Goal: Information Seeking & Learning: Find specific fact

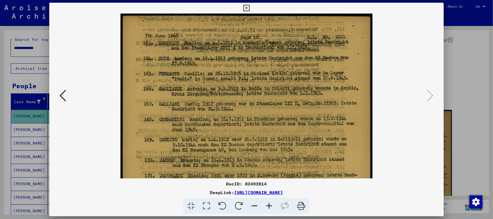
scroll to position [133, 0]
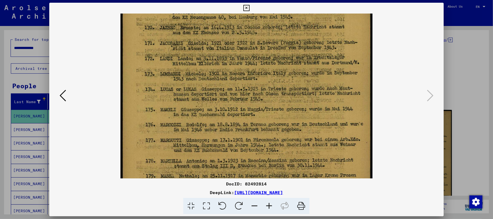
click at [268, 205] on icon at bounding box center [269, 206] width 15 height 17
click at [268, 207] on icon at bounding box center [269, 206] width 15 height 17
click at [268, 208] on icon at bounding box center [269, 206] width 15 height 17
click at [268, 205] on icon at bounding box center [269, 206] width 15 height 17
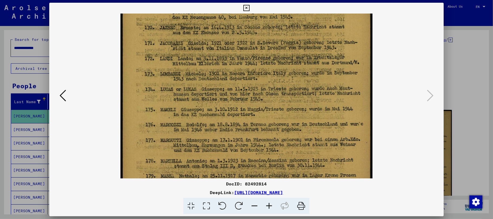
click at [268, 205] on icon at bounding box center [269, 206] width 15 height 17
click at [257, 205] on icon at bounding box center [254, 206] width 15 height 17
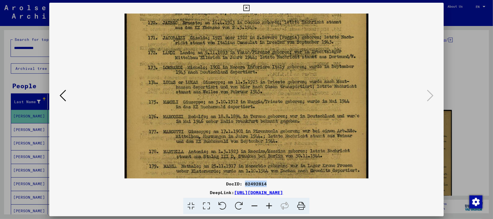
drag, startPoint x: 264, startPoint y: 183, endPoint x: 245, endPoint y: 184, distance: 19.2
click at [245, 184] on div "DocID: 82492814" at bounding box center [246, 184] width 394 height 6
copy div "82492814"
click at [247, 8] on icon at bounding box center [246, 8] width 6 height 6
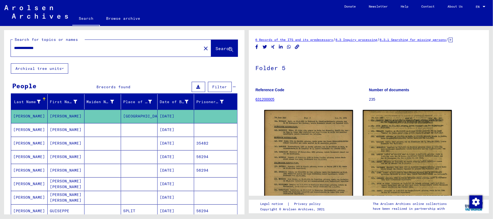
drag, startPoint x: 64, startPoint y: 48, endPoint x: 7, endPoint y: 47, distance: 57.7
click at [7, 47] on div "**********" at bounding box center [124, 46] width 240 height 33
paste input "***"
click at [216, 51] on span "Search" at bounding box center [224, 49] width 17 height 6
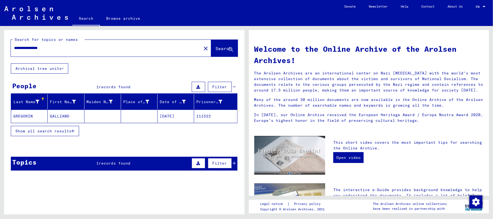
click at [58, 113] on mat-cell "GALLIANO" at bounding box center [66, 116] width 37 height 13
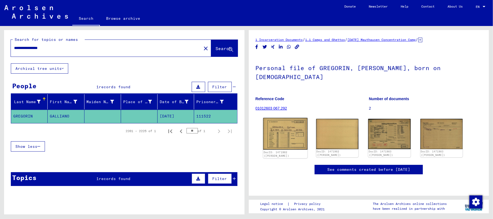
click at [281, 125] on img at bounding box center [285, 134] width 44 height 32
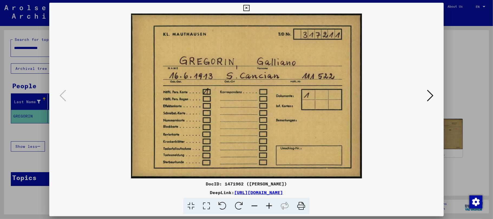
click at [431, 95] on icon at bounding box center [430, 95] width 6 height 13
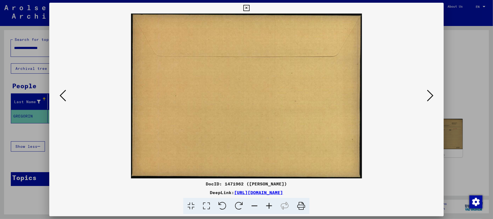
click at [431, 95] on icon at bounding box center [430, 95] width 6 height 13
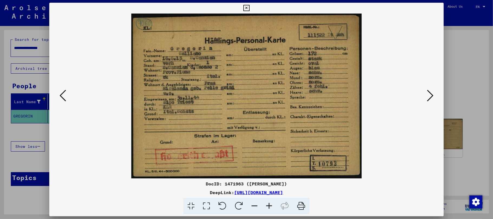
click at [270, 204] on icon at bounding box center [269, 206] width 15 height 17
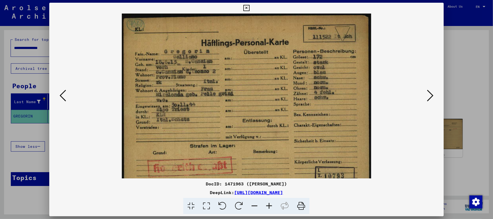
click at [270, 204] on icon at bounding box center [269, 206] width 15 height 17
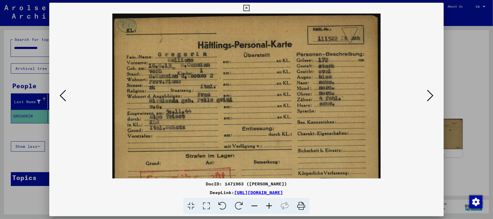
click at [270, 204] on icon at bounding box center [269, 206] width 15 height 17
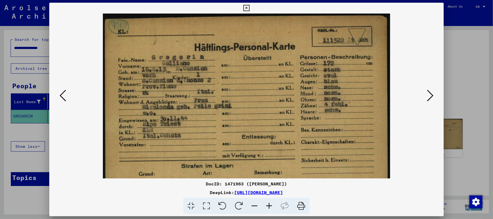
click at [270, 204] on icon at bounding box center [269, 206] width 15 height 17
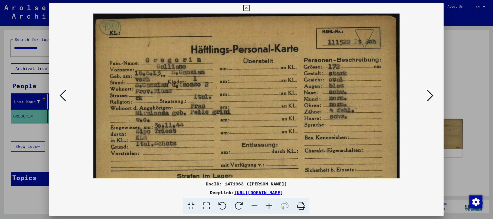
click at [270, 204] on icon at bounding box center [269, 206] width 15 height 17
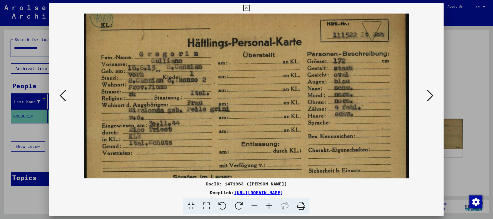
scroll to position [11, 0]
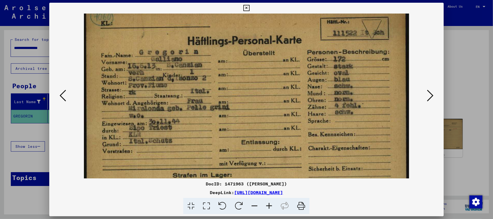
drag, startPoint x: 242, startPoint y: 137, endPoint x: 245, endPoint y: 127, distance: 10.3
click at [245, 127] on img at bounding box center [246, 119] width 325 height 232
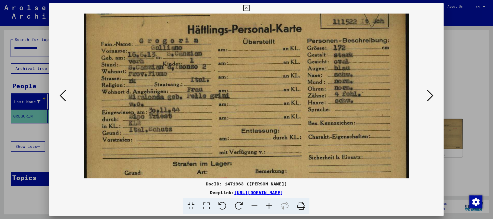
scroll to position [28, 0]
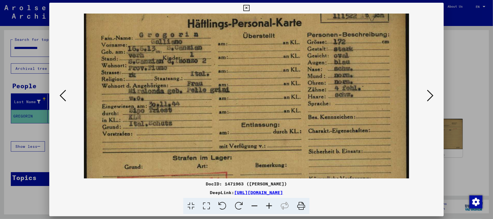
drag, startPoint x: 149, startPoint y: 88, endPoint x: 152, endPoint y: 71, distance: 17.1
click at [152, 71] on img at bounding box center [246, 101] width 325 height 232
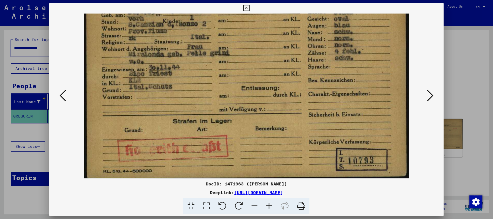
scroll to position [67, 0]
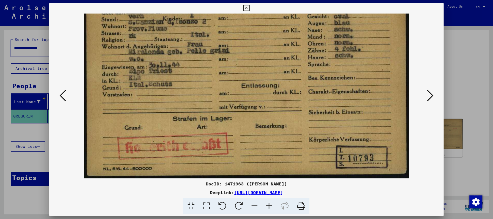
drag, startPoint x: 274, startPoint y: 122, endPoint x: 283, endPoint y: 60, distance: 62.0
click at [283, 60] on img at bounding box center [246, 62] width 325 height 232
click at [431, 96] on icon at bounding box center [430, 95] width 6 height 13
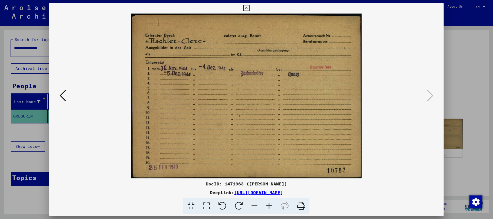
click at [267, 204] on icon at bounding box center [269, 206] width 15 height 17
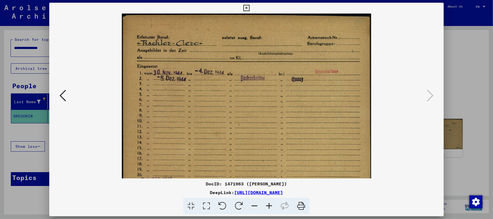
click at [267, 204] on icon at bounding box center [269, 206] width 15 height 17
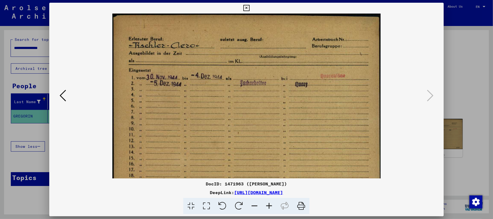
click at [267, 204] on icon at bounding box center [269, 206] width 15 height 17
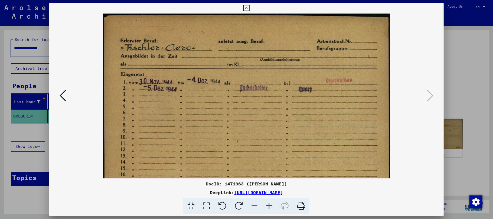
click at [267, 204] on icon at bounding box center [269, 206] width 15 height 17
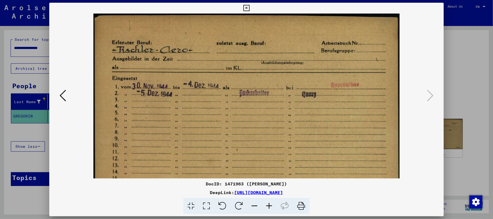
click at [267, 204] on icon at bounding box center [269, 206] width 15 height 17
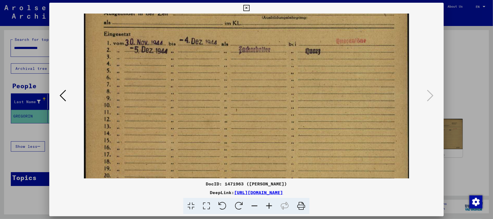
drag, startPoint x: 311, startPoint y: 123, endPoint x: 314, endPoint y: 77, distance: 46.1
click at [317, 72] on img at bounding box center [246, 81] width 325 height 232
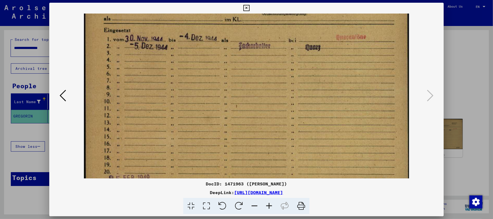
scroll to position [67, 0]
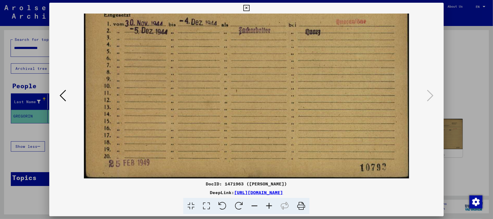
drag, startPoint x: 310, startPoint y: 102, endPoint x: 316, endPoint y: 73, distance: 29.9
click at [316, 73] on img at bounding box center [246, 62] width 325 height 232
click at [246, 8] on icon at bounding box center [246, 8] width 6 height 6
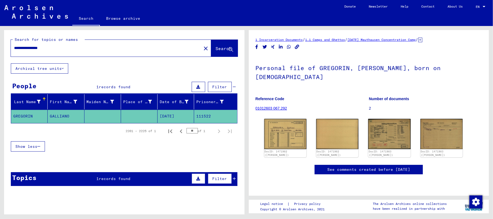
drag, startPoint x: 69, startPoint y: 49, endPoint x: 0, endPoint y: 45, distance: 68.8
click at [0, 45] on div "**********" at bounding box center [123, 120] width 246 height 188
paste input "text"
click at [216, 46] on span "Search" at bounding box center [224, 48] width 16 height 5
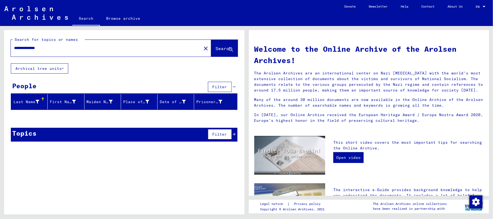
drag, startPoint x: 59, startPoint y: 47, endPoint x: 29, endPoint y: 48, distance: 29.3
click at [29, 48] on input "**********" at bounding box center [104, 48] width 181 height 6
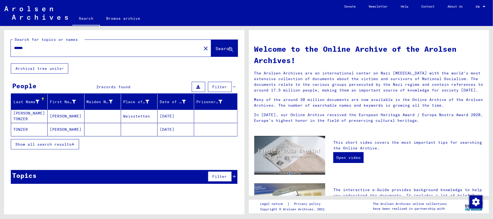
click at [72, 147] on button "Show all search results" at bounding box center [45, 144] width 68 height 10
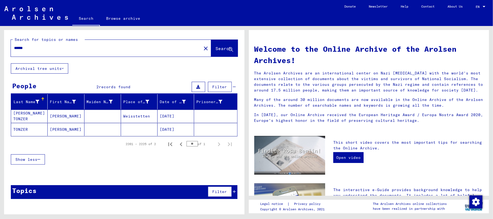
click at [22, 48] on input "******" at bounding box center [104, 48] width 181 height 6
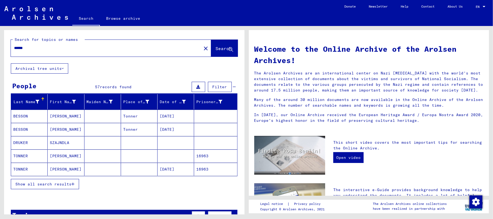
click at [73, 185] on icon "button" at bounding box center [72, 184] width 3 height 4
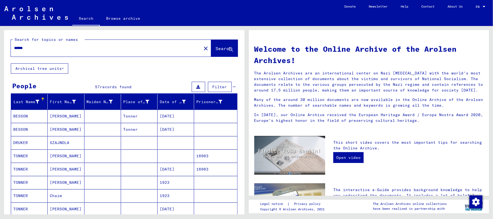
drag, startPoint x: 21, startPoint y: 49, endPoint x: 23, endPoint y: 49, distance: 2.7
click at [23, 49] on input "******" at bounding box center [104, 48] width 181 height 6
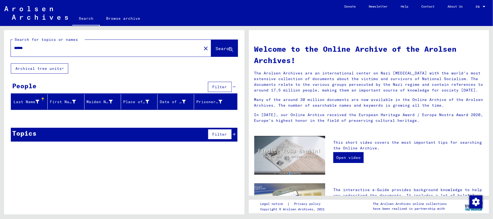
drag, startPoint x: 32, startPoint y: 48, endPoint x: 9, endPoint y: 48, distance: 22.7
click at [9, 48] on div "Search for topics or names ****** close Search" at bounding box center [124, 46] width 240 height 33
type input "********"
click at [216, 49] on span "Search" at bounding box center [224, 48] width 16 height 5
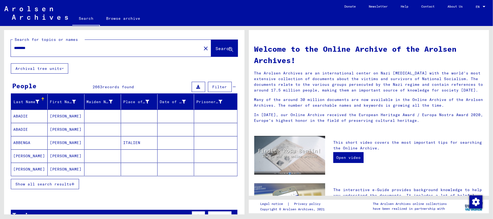
click at [73, 183] on icon "button" at bounding box center [72, 184] width 3 height 4
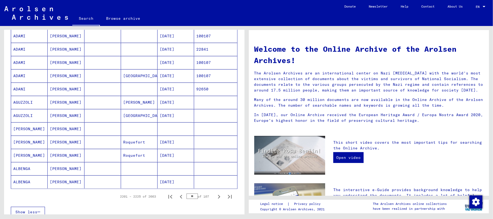
scroll to position [325, 0]
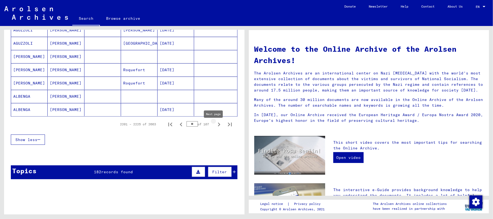
click at [215, 128] on icon "Next page" at bounding box center [219, 125] width 8 height 8
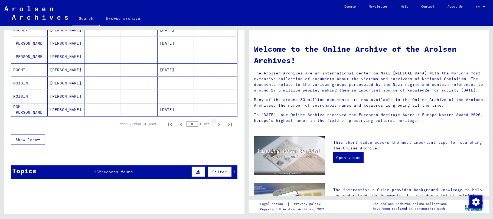
click at [215, 128] on icon "Next page" at bounding box center [219, 125] width 8 height 8
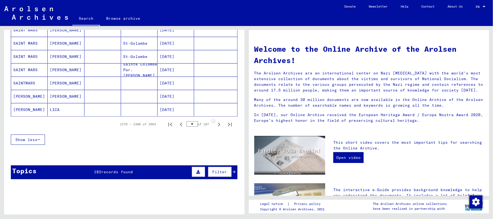
click at [215, 128] on icon "Next page" at bounding box center [219, 125] width 8 height 8
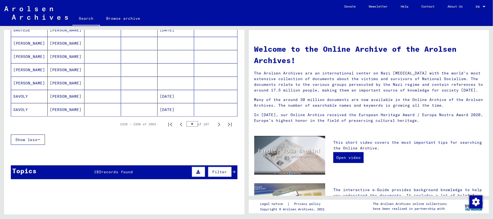
click at [215, 128] on icon "Next page" at bounding box center [219, 125] width 8 height 8
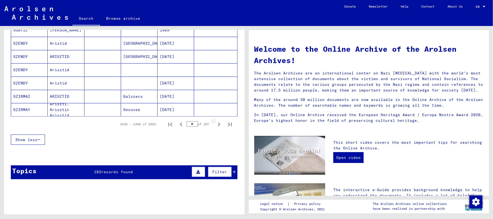
click at [215, 128] on icon "Next page" at bounding box center [219, 125] width 8 height 8
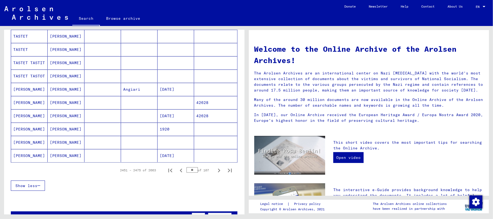
scroll to position [252, 0]
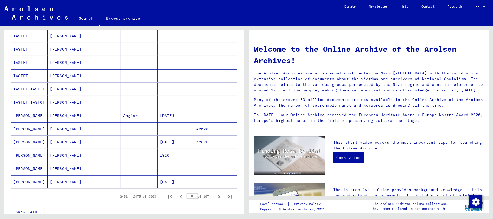
click at [59, 132] on mat-cell "Aristide" at bounding box center [66, 128] width 37 height 13
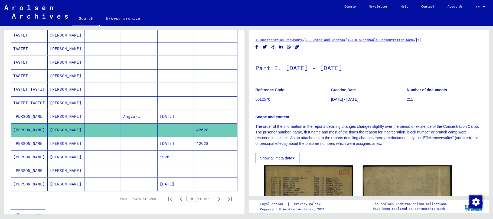
click at [62, 146] on mat-cell "ARISTIDE" at bounding box center [66, 143] width 37 height 13
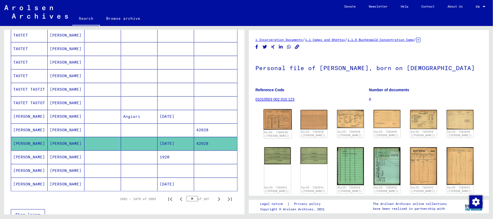
click at [274, 116] on img at bounding box center [277, 119] width 28 height 20
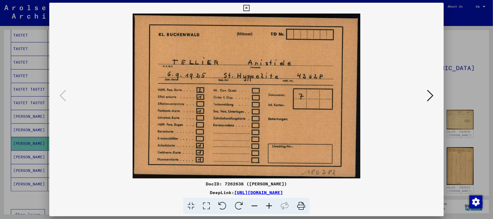
click at [246, 11] on button at bounding box center [246, 8] width 9 height 11
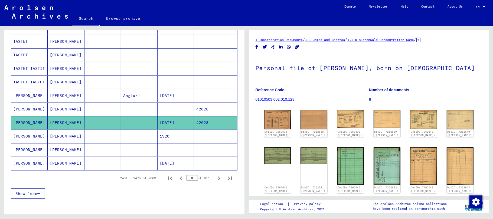
scroll to position [284, 0]
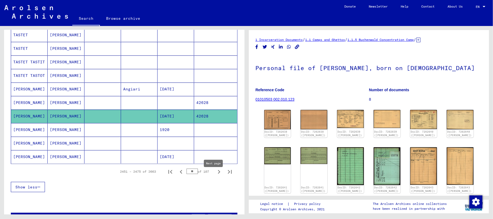
click at [215, 176] on icon "Next page" at bounding box center [219, 172] width 8 height 8
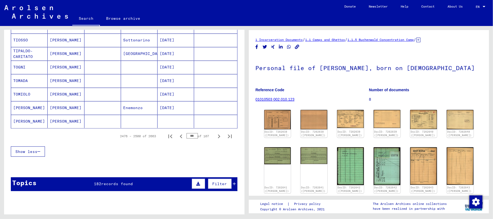
scroll to position [316, 0]
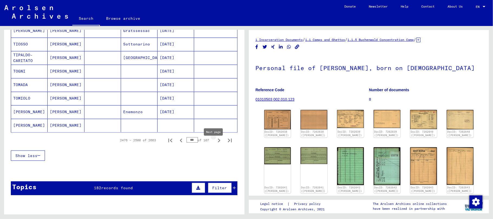
click at [218, 142] on icon "Next page" at bounding box center [219, 141] width 2 height 4
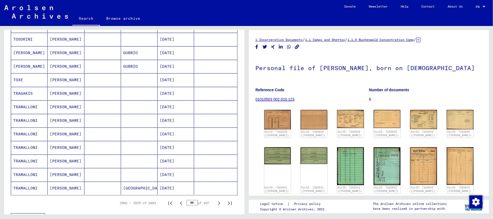
scroll to position [261, 0]
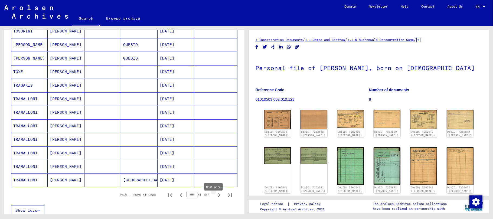
click at [215, 199] on icon "Next page" at bounding box center [219, 195] width 8 height 8
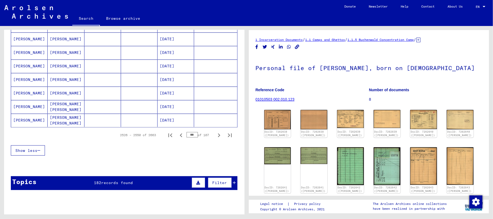
scroll to position [331, 0]
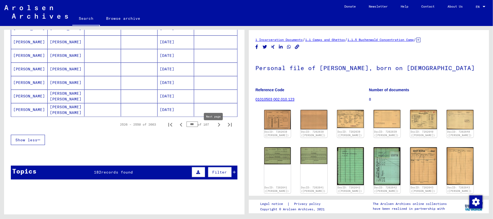
click at [215, 128] on icon "Next page" at bounding box center [219, 125] width 8 height 8
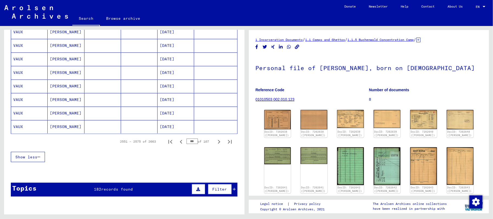
scroll to position [316, 0]
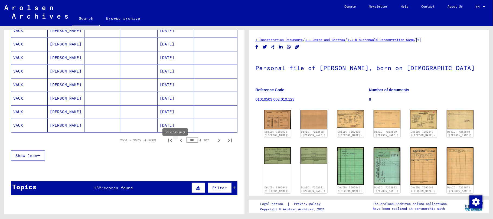
click at [178, 144] on icon "Previous page" at bounding box center [181, 141] width 8 height 8
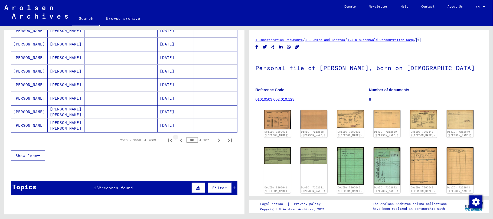
click at [178, 144] on icon "Previous page" at bounding box center [181, 141] width 8 height 8
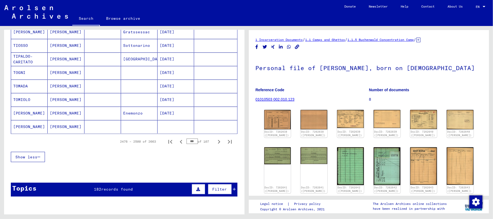
scroll to position [362, 0]
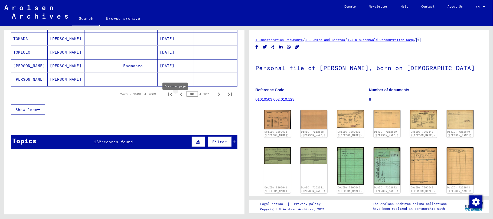
click at [177, 98] on icon "Previous page" at bounding box center [181, 95] width 8 height 8
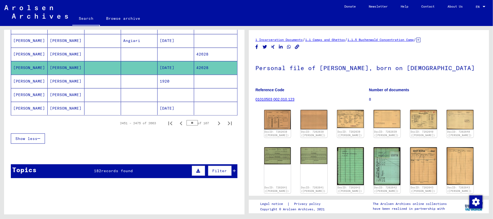
scroll to position [334, 0]
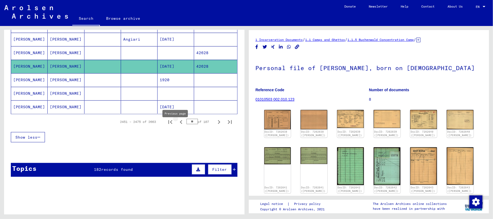
click at [177, 126] on icon "Previous page" at bounding box center [181, 122] width 8 height 8
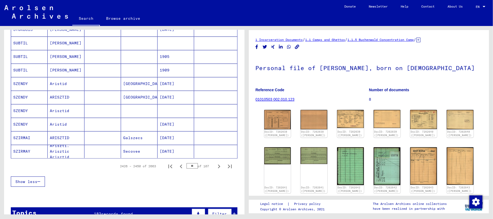
scroll to position [299, 0]
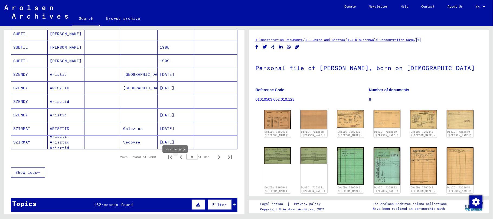
click at [177, 161] on icon "Previous page" at bounding box center [181, 157] width 8 height 8
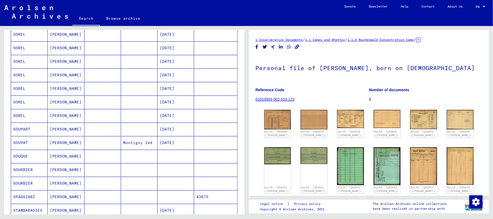
scroll to position [312, 0]
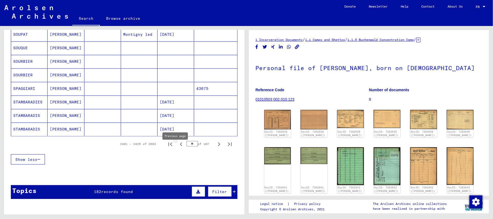
click at [177, 148] on icon "Previous page" at bounding box center [181, 144] width 8 height 8
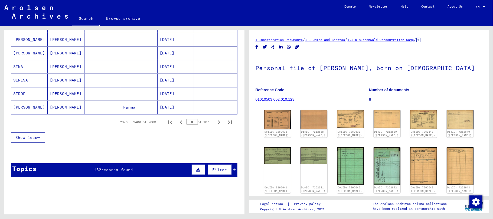
scroll to position [342, 0]
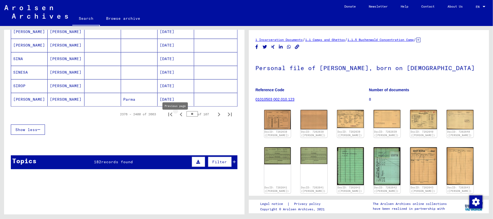
click at [177, 118] on icon "Previous page" at bounding box center [181, 115] width 8 height 8
type input "**"
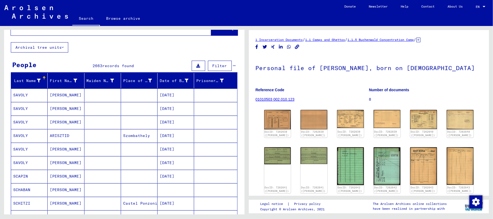
scroll to position [17, 0]
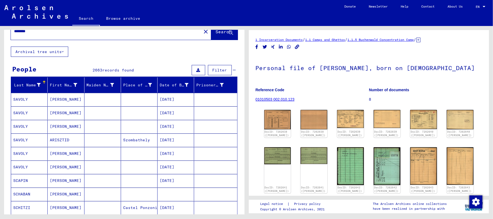
drag, startPoint x: 49, startPoint y: 34, endPoint x: 45, endPoint y: 32, distance: 4.2
click at [45, 32] on div "********" at bounding box center [104, 31] width 187 height 12
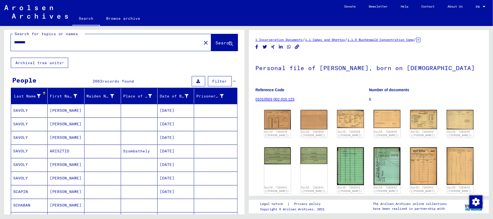
scroll to position [0, 0]
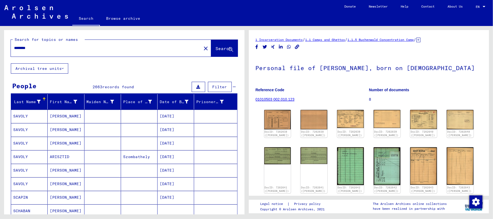
drag, startPoint x: 46, startPoint y: 47, endPoint x: 4, endPoint y: 47, distance: 42.2
click at [4, 47] on div "Search for topics or names ******** close Search" at bounding box center [124, 46] width 240 height 33
click at [216, 48] on span "Search" at bounding box center [224, 48] width 16 height 5
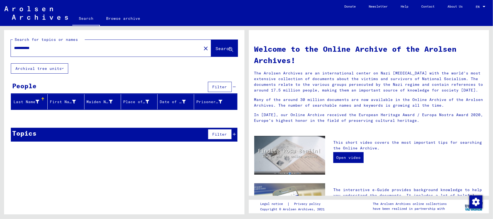
click at [48, 48] on input "**********" at bounding box center [104, 48] width 181 height 6
click at [216, 46] on span "Search" at bounding box center [224, 48] width 16 height 5
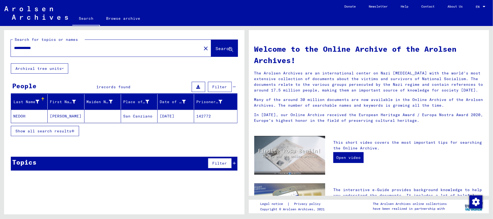
click at [22, 120] on mat-cell "NEDOH" at bounding box center [29, 116] width 37 height 13
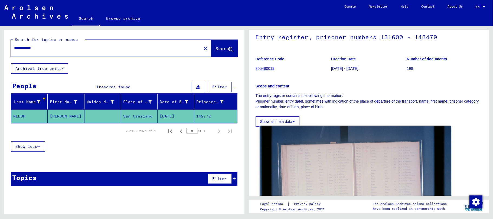
scroll to position [72, 0]
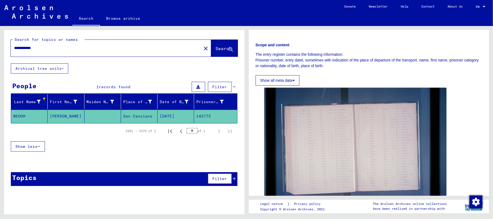
click at [32, 50] on input "**********" at bounding box center [106, 48] width 184 height 6
click at [218, 49] on span "Search" at bounding box center [224, 48] width 16 height 5
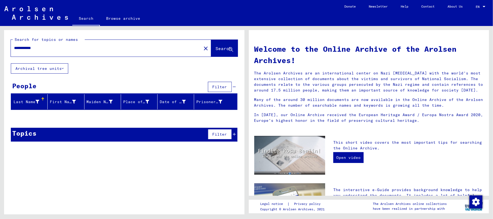
click at [83, 47] on input "**********" at bounding box center [104, 48] width 181 height 6
click at [216, 49] on span "Search" at bounding box center [224, 48] width 16 height 5
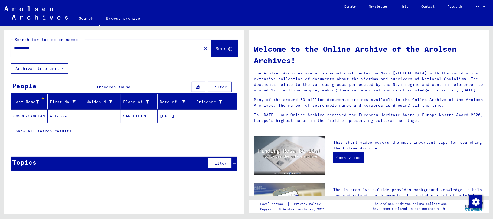
drag, startPoint x: 51, startPoint y: 48, endPoint x: 5, endPoint y: 47, distance: 46.3
click at [5, 47] on div "**********" at bounding box center [124, 46] width 240 height 33
paste input "text"
type input "**********"
click at [219, 49] on span "Search" at bounding box center [224, 48] width 16 height 5
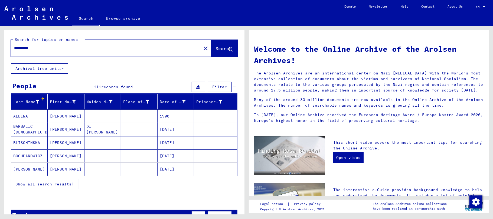
click at [74, 184] on icon "button" at bounding box center [72, 184] width 3 height 4
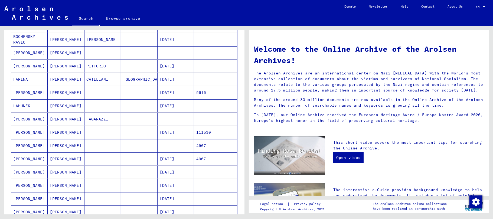
scroll to position [252, 0]
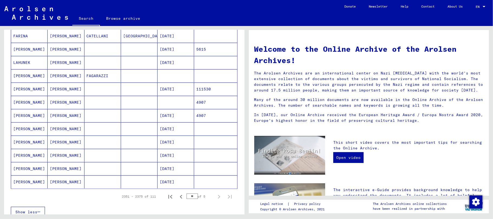
click at [56, 90] on mat-cell "LUIGI" at bounding box center [66, 89] width 37 height 13
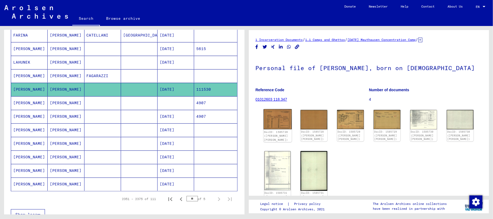
click at [268, 123] on img at bounding box center [277, 119] width 28 height 20
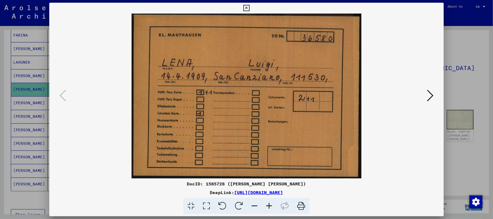
click at [431, 94] on icon at bounding box center [430, 95] width 6 height 13
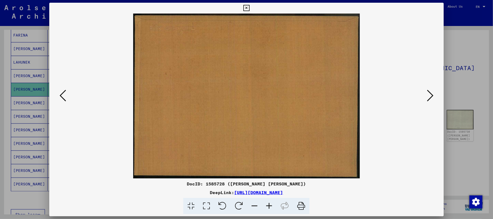
click at [431, 94] on icon at bounding box center [430, 95] width 6 height 13
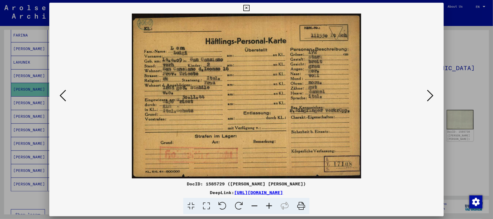
click at [270, 205] on icon at bounding box center [269, 206] width 15 height 17
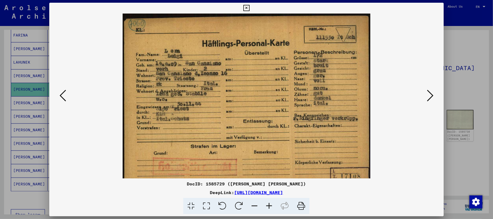
click at [270, 205] on icon at bounding box center [269, 206] width 15 height 17
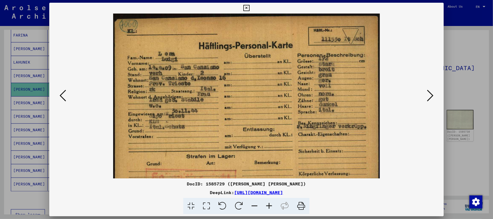
click at [270, 204] on icon at bounding box center [269, 206] width 15 height 17
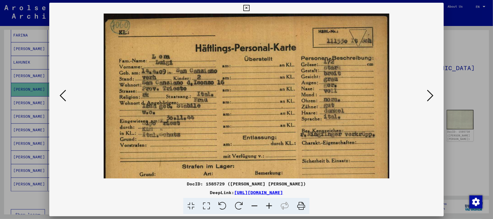
click at [270, 204] on icon at bounding box center [269, 206] width 15 height 17
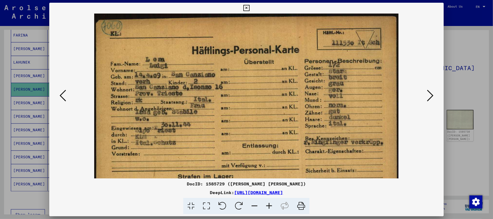
click at [268, 206] on icon at bounding box center [269, 206] width 15 height 17
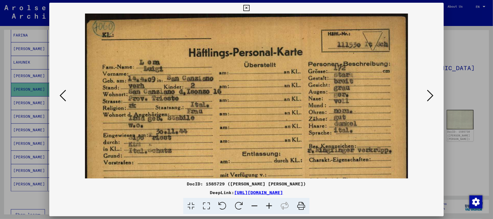
click at [268, 206] on icon at bounding box center [269, 206] width 15 height 17
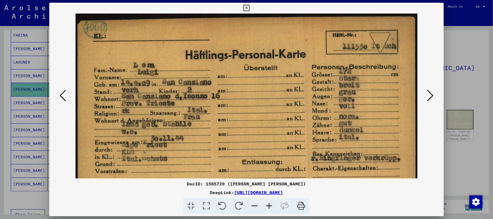
click at [268, 206] on icon at bounding box center [269, 206] width 15 height 17
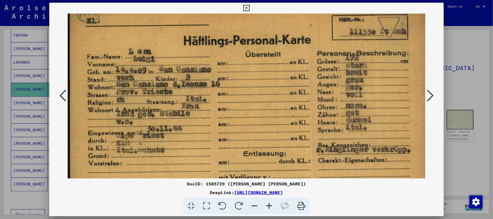
scroll to position [29, 0]
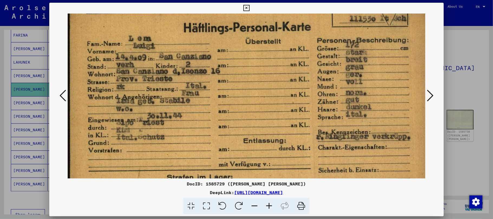
drag, startPoint x: 228, startPoint y: 139, endPoint x: 236, endPoint y: 116, distance: 24.2
click at [236, 116] on img at bounding box center [248, 114] width 360 height 260
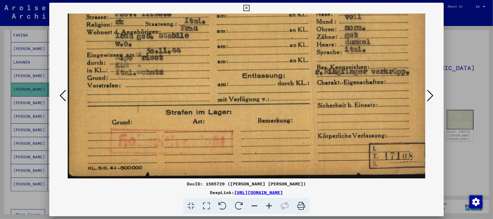
scroll to position [94, 3]
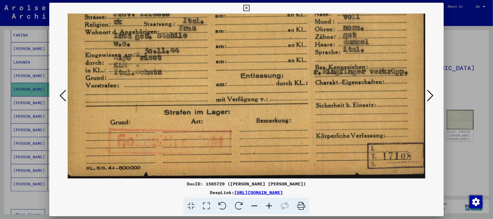
drag, startPoint x: 176, startPoint y: 134, endPoint x: 170, endPoint y: 37, distance: 97.6
click at [170, 37] on img at bounding box center [245, 49] width 360 height 260
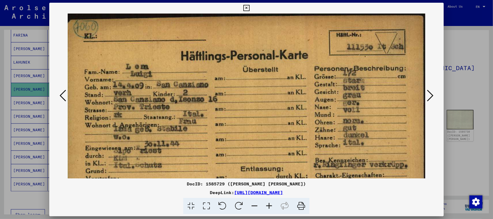
scroll to position [0, 3]
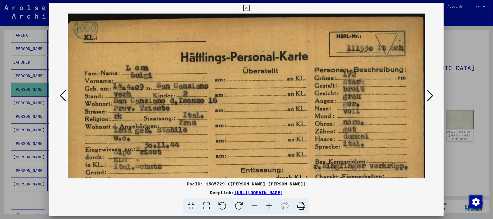
drag, startPoint x: 316, startPoint y: 67, endPoint x: 301, endPoint y: 154, distance: 88.1
click at [301, 154] on img at bounding box center [245, 144] width 360 height 260
click at [62, 95] on icon at bounding box center [63, 95] width 6 height 13
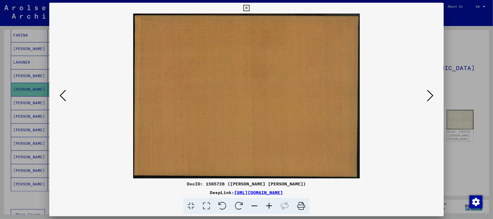
click at [62, 95] on icon at bounding box center [63, 95] width 6 height 13
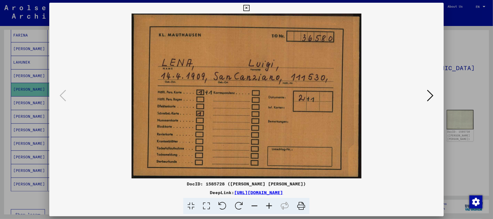
click at [427, 94] on icon at bounding box center [430, 95] width 6 height 13
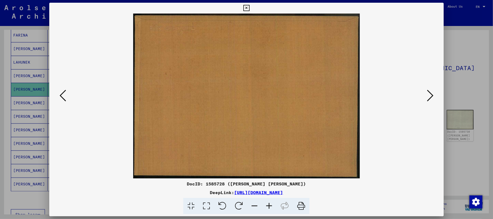
click at [428, 94] on icon at bounding box center [430, 95] width 6 height 13
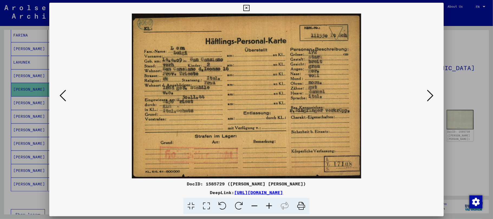
click at [428, 94] on icon at bounding box center [430, 95] width 6 height 13
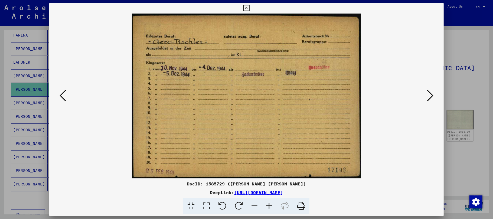
click at [430, 97] on icon at bounding box center [430, 95] width 6 height 13
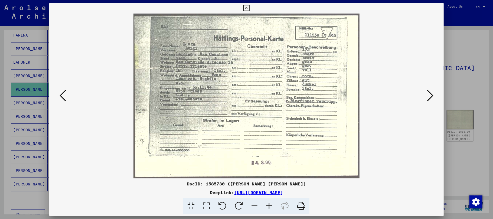
click at [269, 204] on icon at bounding box center [269, 206] width 15 height 17
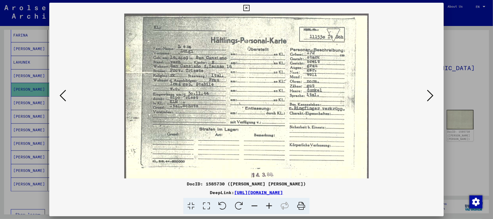
click at [268, 204] on icon at bounding box center [269, 206] width 15 height 17
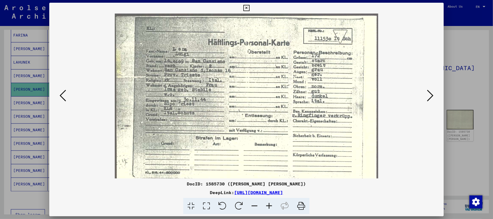
click at [268, 204] on icon at bounding box center [269, 206] width 15 height 17
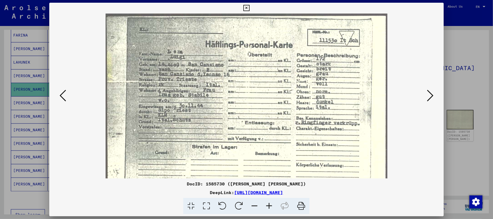
click at [268, 204] on icon at bounding box center [269, 206] width 15 height 17
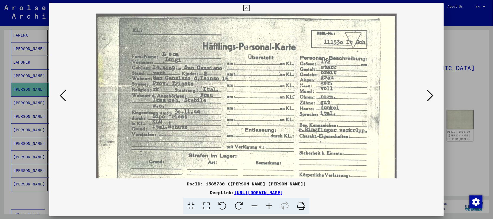
click at [268, 204] on icon at bounding box center [269, 206] width 15 height 17
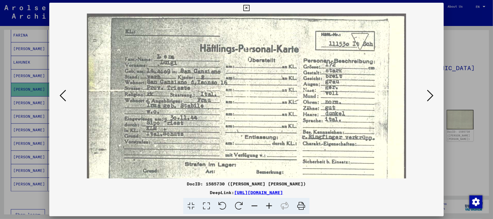
click at [268, 204] on icon at bounding box center [269, 206] width 15 height 17
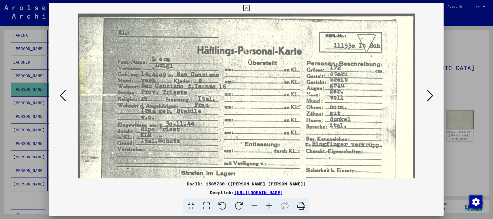
click at [268, 204] on icon at bounding box center [269, 206] width 15 height 17
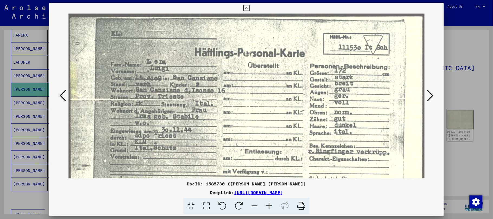
click at [431, 96] on icon at bounding box center [430, 95] width 6 height 13
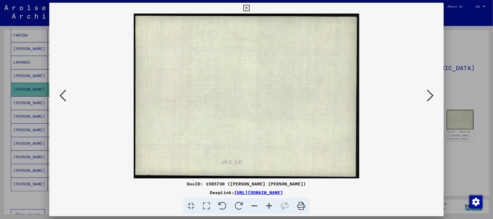
click at [430, 97] on icon at bounding box center [430, 95] width 6 height 13
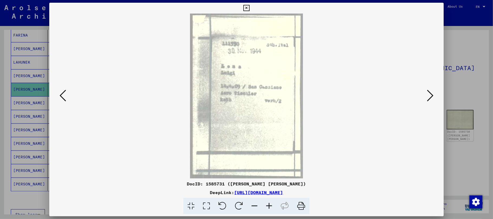
click at [268, 204] on icon at bounding box center [269, 206] width 15 height 17
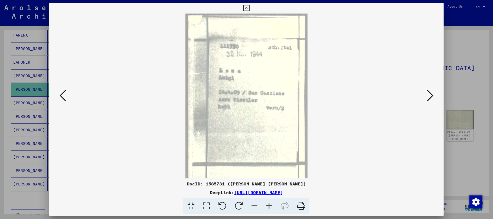
click at [268, 204] on icon at bounding box center [269, 206] width 15 height 17
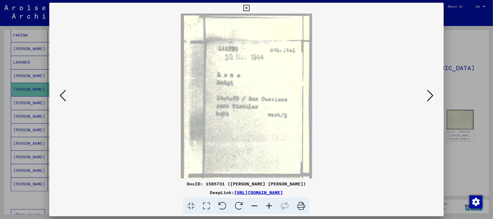
click at [268, 204] on icon at bounding box center [269, 206] width 15 height 17
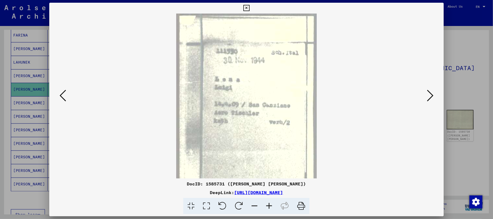
click at [268, 204] on icon at bounding box center [269, 206] width 15 height 17
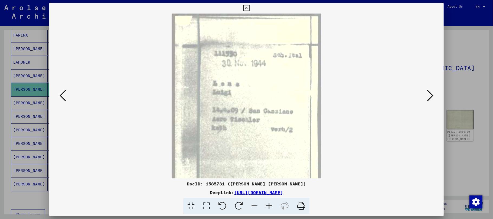
click at [268, 204] on icon at bounding box center [269, 206] width 15 height 17
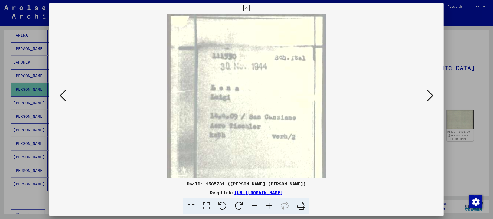
click at [268, 204] on icon at bounding box center [269, 206] width 15 height 17
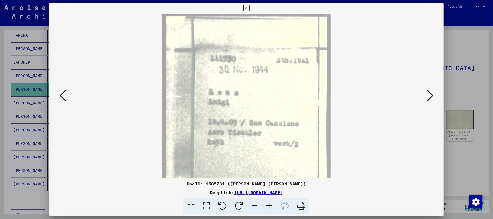
click at [268, 204] on icon at bounding box center [269, 206] width 15 height 17
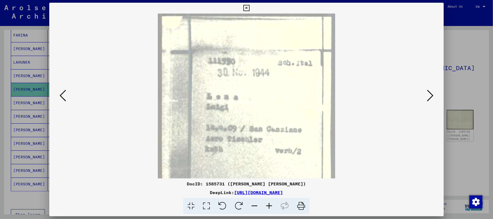
drag, startPoint x: 431, startPoint y: 96, endPoint x: 401, endPoint y: 92, distance: 30.5
click at [431, 96] on icon at bounding box center [430, 95] width 6 height 13
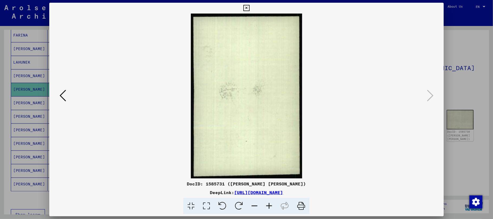
drag, startPoint x: 246, startPoint y: 6, endPoint x: 231, endPoint y: 26, distance: 24.9
click at [246, 6] on icon at bounding box center [246, 8] width 6 height 6
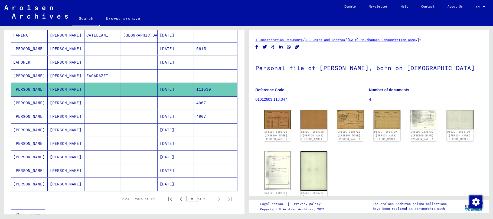
click at [46, 107] on mat-cell "LENA" at bounding box center [29, 102] width 37 height 13
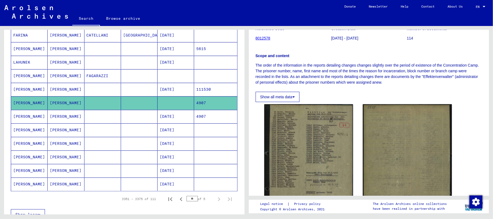
scroll to position [72, 0]
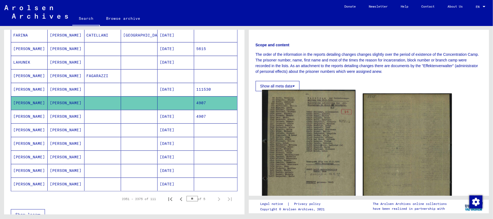
click at [319, 124] on img at bounding box center [308, 159] width 93 height 139
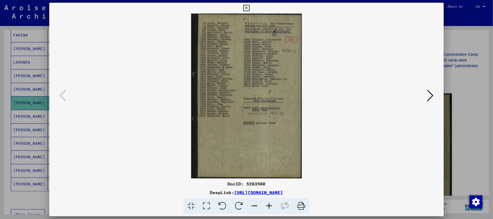
click at [269, 206] on icon at bounding box center [269, 206] width 15 height 17
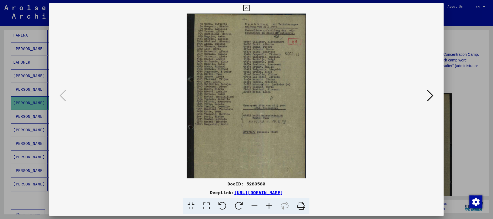
click at [269, 207] on icon at bounding box center [269, 206] width 15 height 17
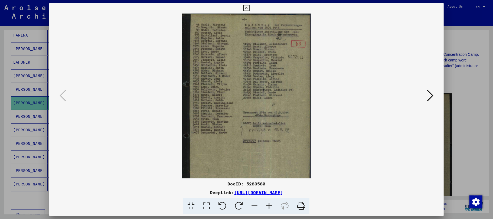
click at [269, 207] on icon at bounding box center [269, 206] width 15 height 17
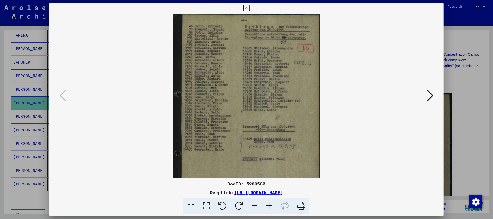
click at [269, 207] on icon at bounding box center [269, 206] width 15 height 17
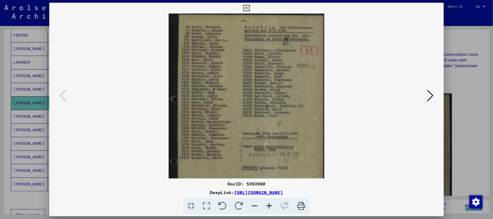
click at [269, 207] on icon at bounding box center [269, 206] width 15 height 17
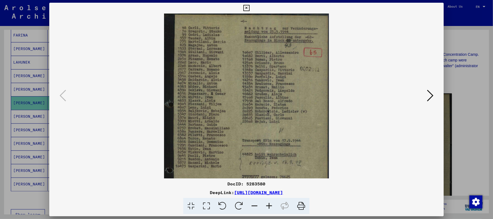
click at [269, 207] on icon at bounding box center [269, 206] width 15 height 17
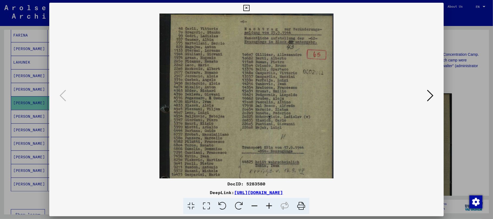
click at [269, 207] on icon at bounding box center [269, 206] width 15 height 17
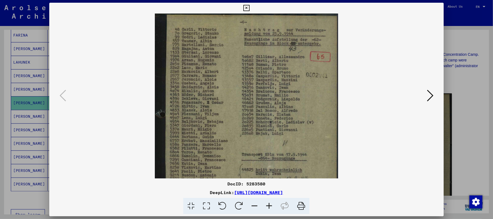
click at [269, 207] on icon at bounding box center [269, 206] width 15 height 17
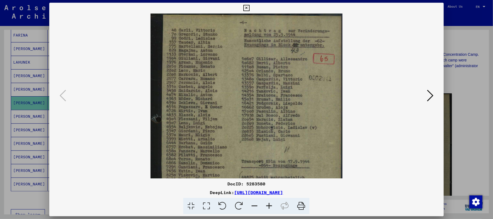
click at [269, 207] on icon at bounding box center [269, 206] width 15 height 17
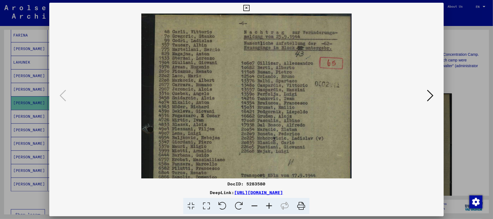
click at [269, 207] on icon at bounding box center [269, 206] width 15 height 17
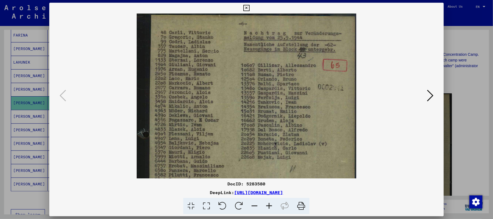
click at [269, 207] on icon at bounding box center [269, 206] width 15 height 17
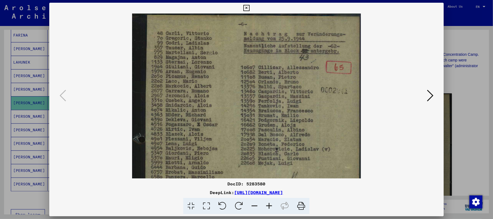
click at [269, 207] on icon at bounding box center [269, 206] width 15 height 17
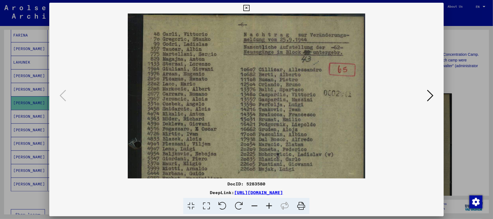
click at [269, 207] on icon at bounding box center [269, 206] width 15 height 17
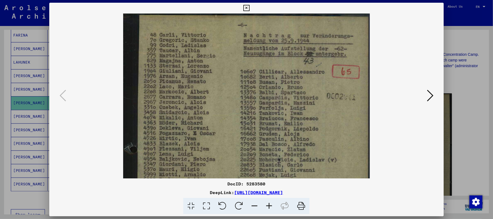
click at [269, 207] on icon at bounding box center [269, 206] width 15 height 17
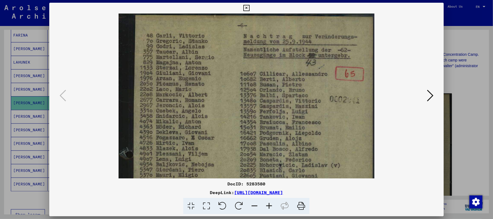
click at [269, 207] on icon at bounding box center [269, 206] width 15 height 17
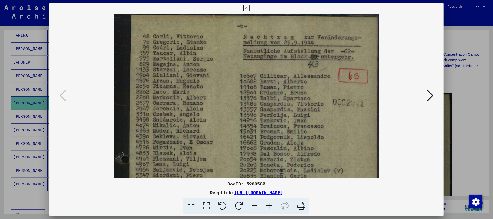
click at [269, 207] on icon at bounding box center [269, 206] width 15 height 17
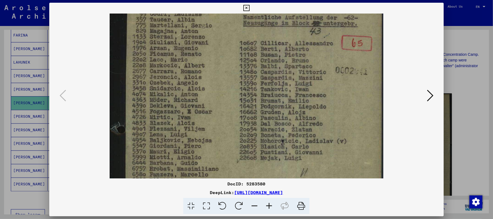
scroll to position [36, 0]
drag, startPoint x: 282, startPoint y: 99, endPoint x: 290, endPoint y: 63, distance: 36.5
click at [290, 63] on img at bounding box center [247, 182] width 274 height 408
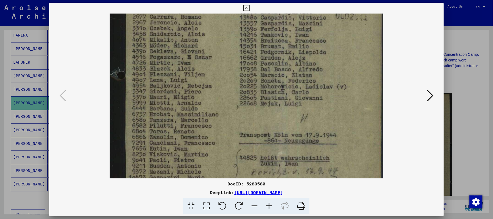
scroll to position [97, 0]
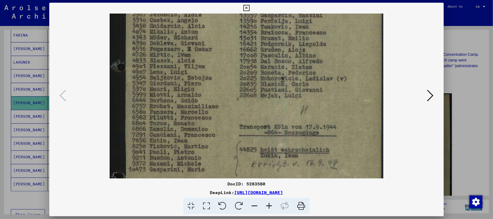
drag, startPoint x: 206, startPoint y: 141, endPoint x: 238, endPoint y: 85, distance: 64.5
click at [238, 85] on img at bounding box center [247, 120] width 274 height 408
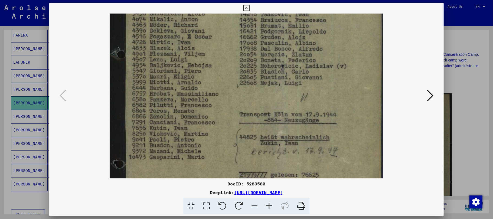
scroll to position [121, 0]
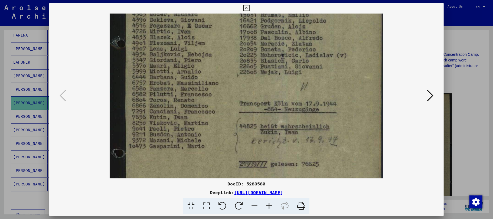
drag, startPoint x: 278, startPoint y: 136, endPoint x: 285, endPoint y: 114, distance: 23.0
click at [285, 114] on img at bounding box center [247, 97] width 274 height 408
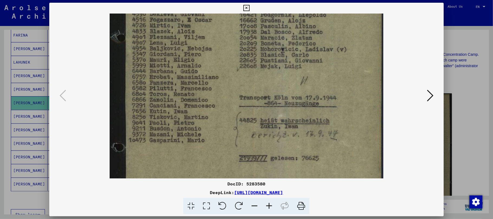
scroll to position [130, 0]
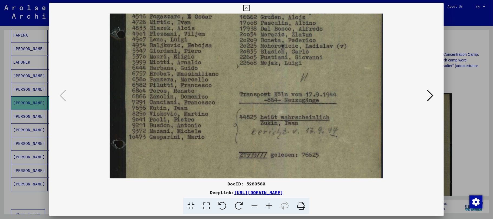
click at [257, 112] on img at bounding box center [247, 88] width 274 height 408
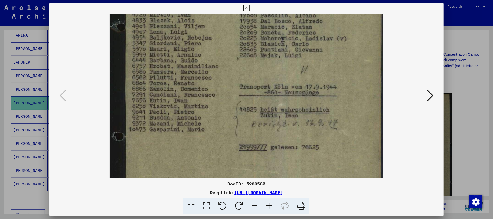
scroll to position [140, 0]
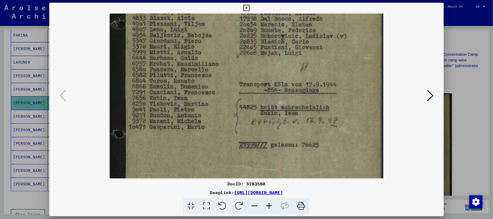
drag, startPoint x: 153, startPoint y: 136, endPoint x: 154, endPoint y: 127, distance: 9.2
click at [154, 127] on img at bounding box center [247, 78] width 274 height 408
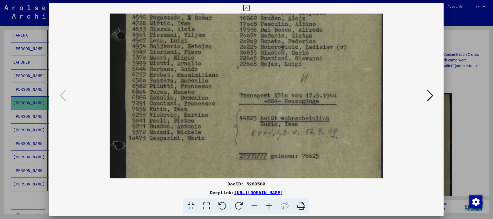
scroll to position [124, 0]
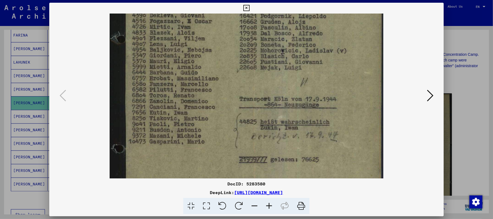
drag, startPoint x: 172, startPoint y: 76, endPoint x: 189, endPoint y: 97, distance: 26.3
click at [189, 94] on img at bounding box center [247, 93] width 274 height 408
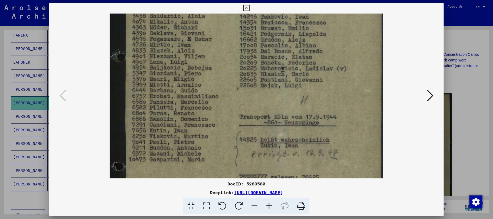
scroll to position [107, 0]
drag, startPoint x: 162, startPoint y: 71, endPoint x: 166, endPoint y: 90, distance: 19.2
click at [166, 90] on img at bounding box center [247, 110] width 274 height 408
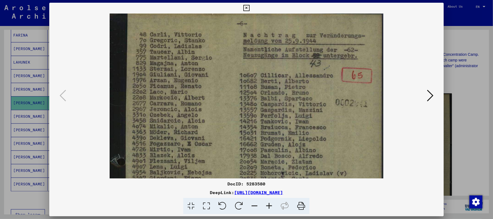
scroll to position [0, 0]
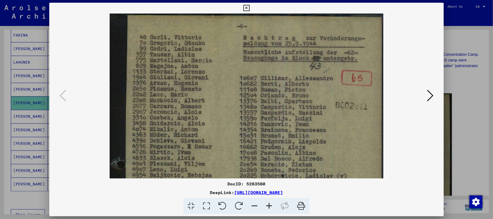
drag, startPoint x: 162, startPoint y: 63, endPoint x: 152, endPoint y: 192, distance: 129.7
click at [152, 192] on div "DocID: 5283580 DeepLink: https://collections.arolsen-archives.org/en/document/5…" at bounding box center [246, 109] width 394 height 212
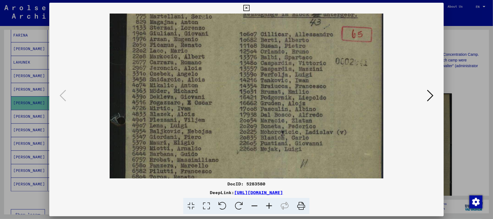
scroll to position [44, 0]
drag, startPoint x: 163, startPoint y: 161, endPoint x: 169, endPoint y: 117, distance: 44.1
click at [169, 117] on img at bounding box center [247, 173] width 274 height 408
click at [248, 8] on icon at bounding box center [246, 8] width 6 height 6
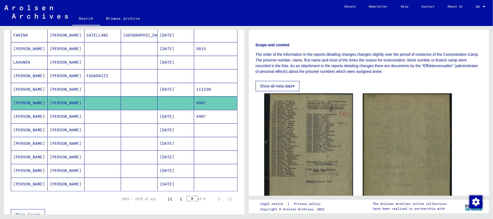
click at [57, 117] on mat-cell "LUIGI" at bounding box center [66, 116] width 37 height 13
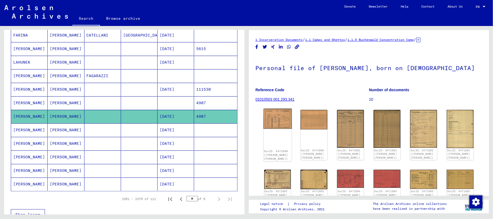
click at [271, 118] on img at bounding box center [277, 119] width 28 height 20
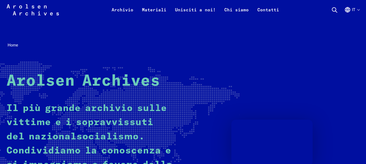
scroll to position [108, 0]
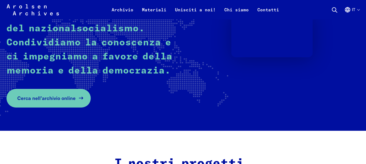
click at [45, 100] on span "Cerca nell’archivio online" at bounding box center [46, 98] width 58 height 7
